Goal: Information Seeking & Learning: Learn about a topic

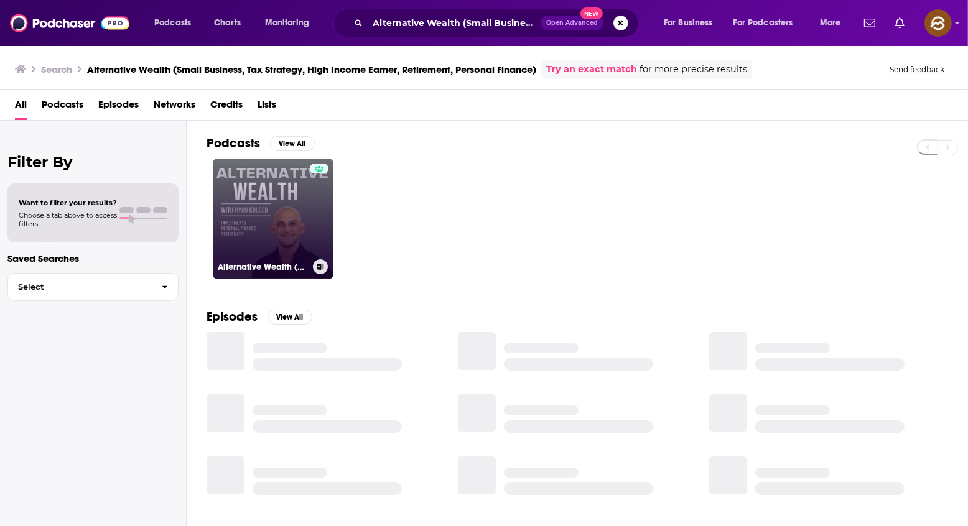
click at [259, 226] on link "Alternative Wealth (Small Business, Tax Strategy, High Income Earner, Retiremen…" at bounding box center [273, 219] width 121 height 121
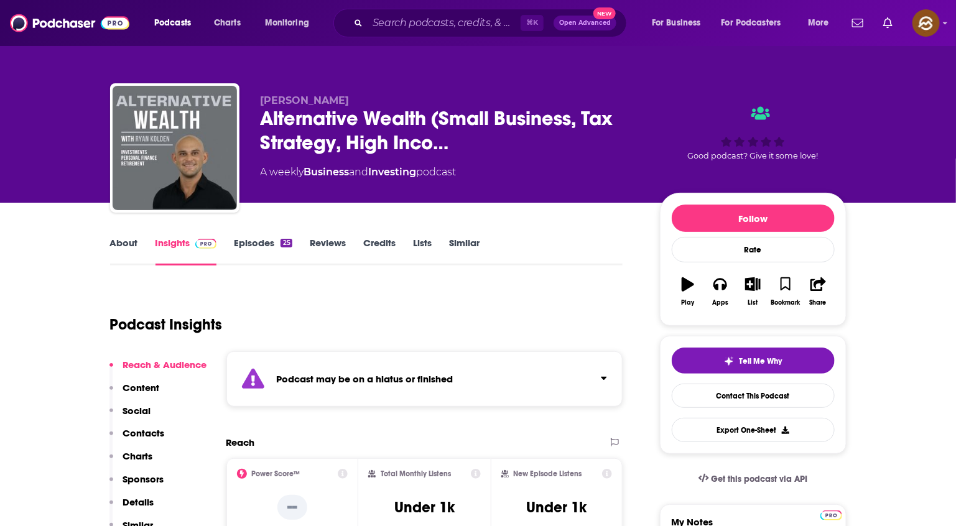
click at [152, 433] on p "Contacts" at bounding box center [144, 433] width 42 height 12
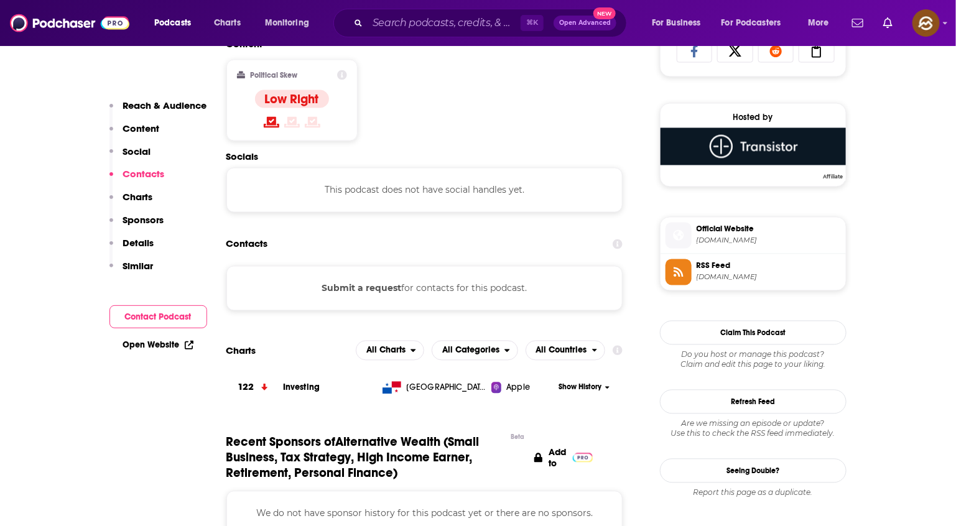
scroll to position [914, 0]
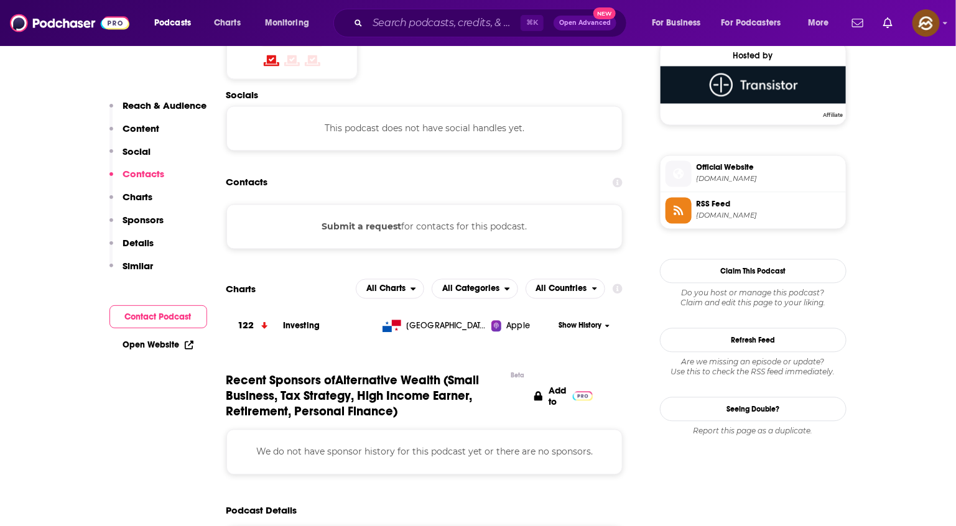
click at [684, 216] on icon at bounding box center [679, 210] width 14 height 11
click at [684, 175] on icon at bounding box center [679, 174] width 14 height 11
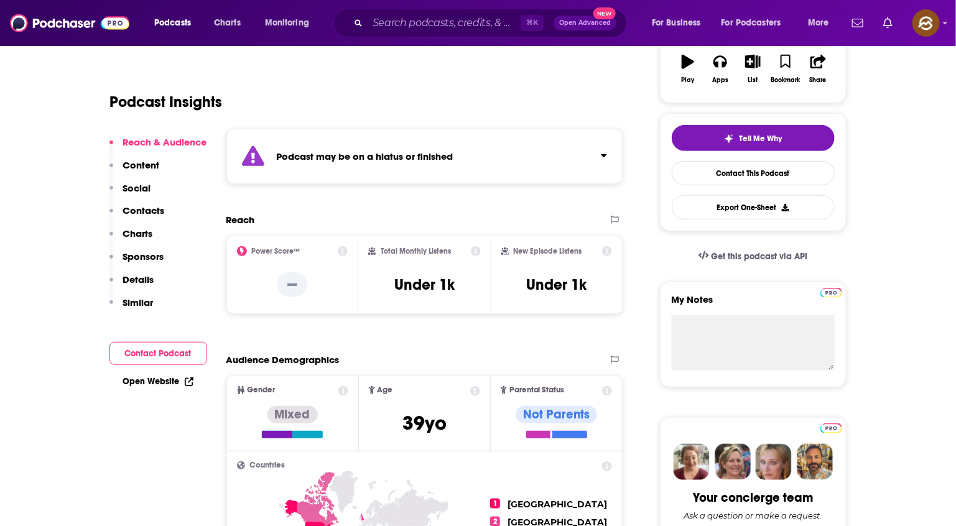
scroll to position [124, 0]
